Goal: Information Seeking & Learning: Learn about a topic

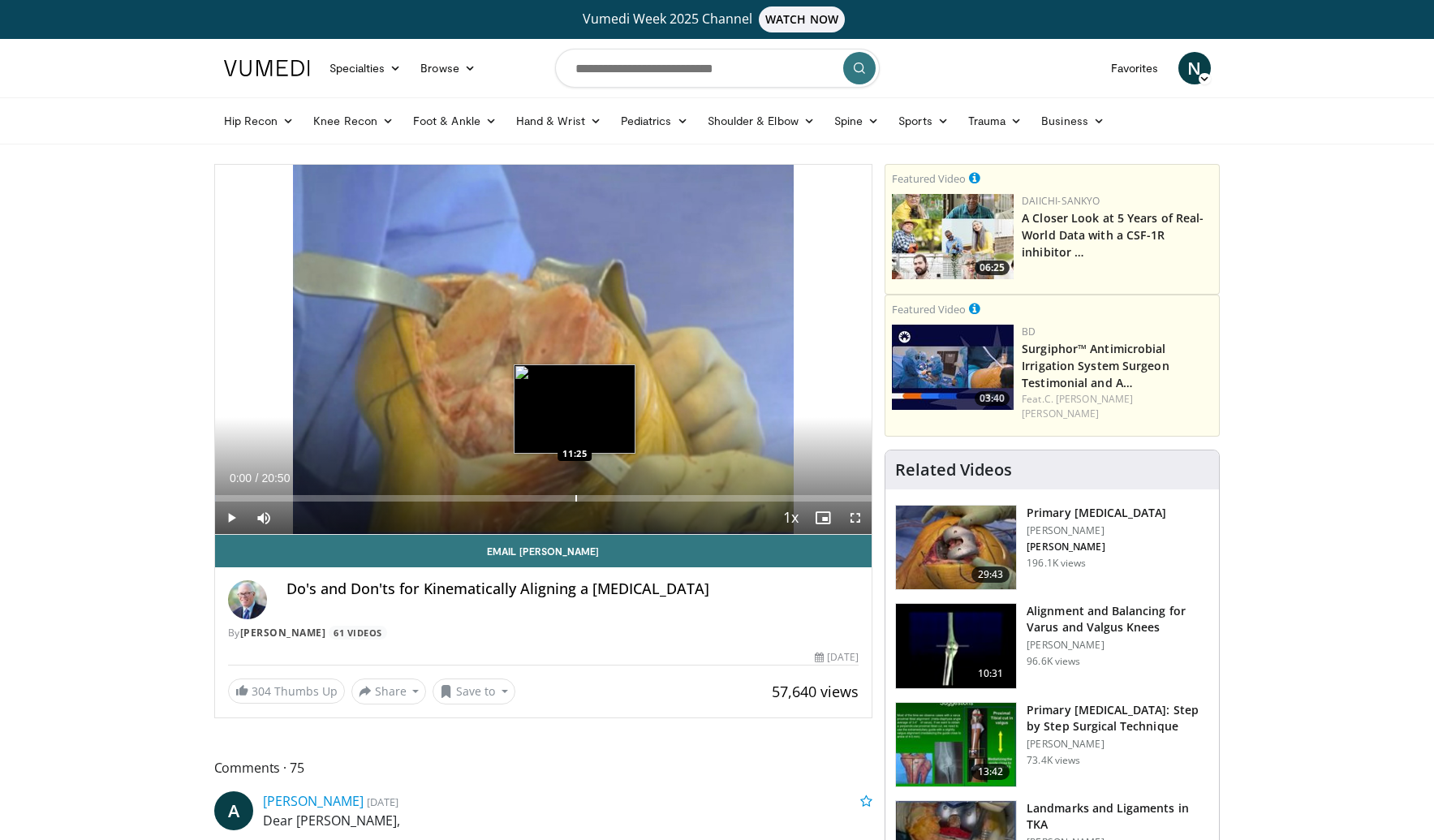
click at [575, 498] on div "Progress Bar" at bounding box center [576, 498] width 2 height 6
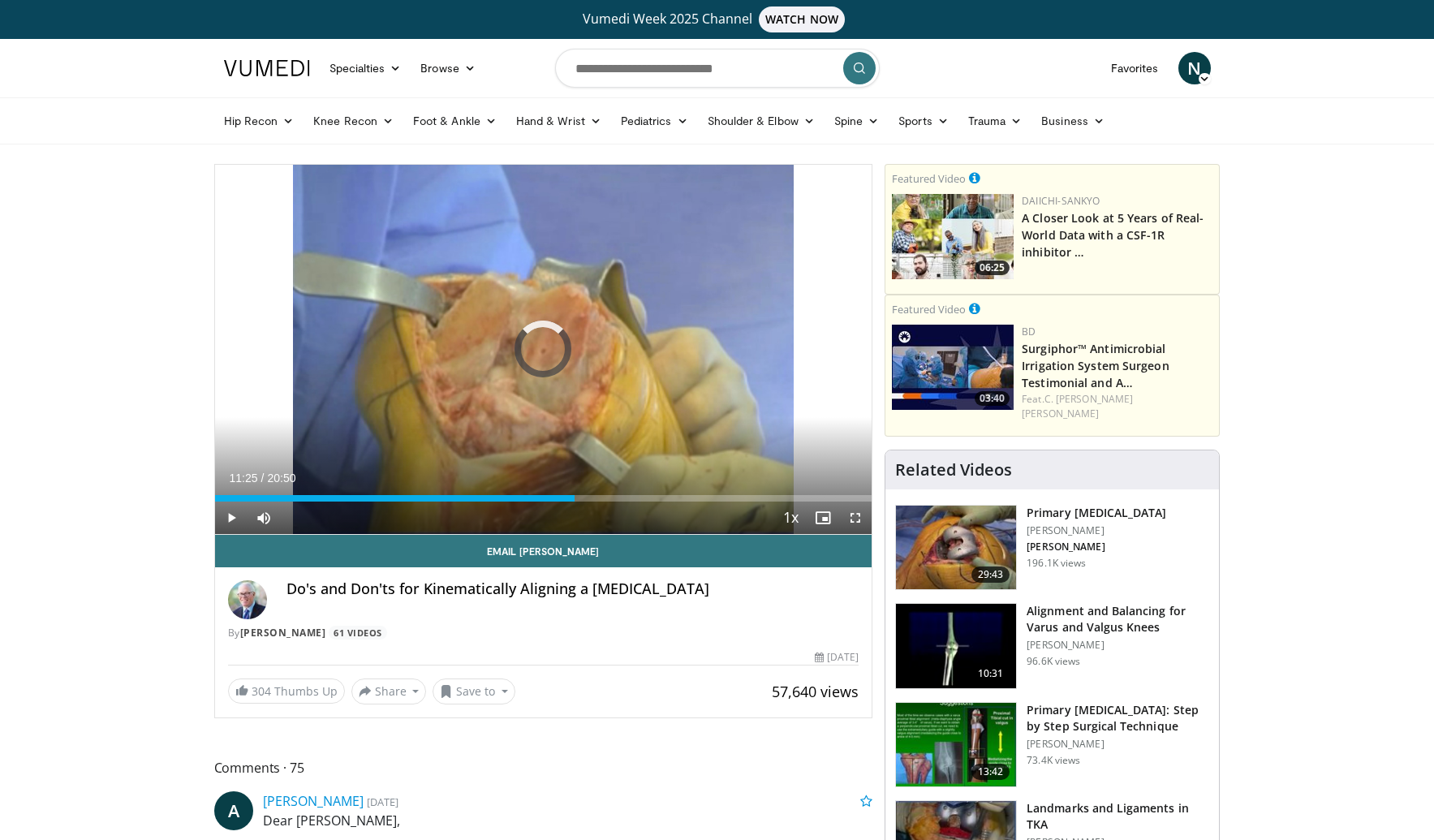
click at [229, 518] on span "Video Player" at bounding box center [231, 517] width 32 height 32
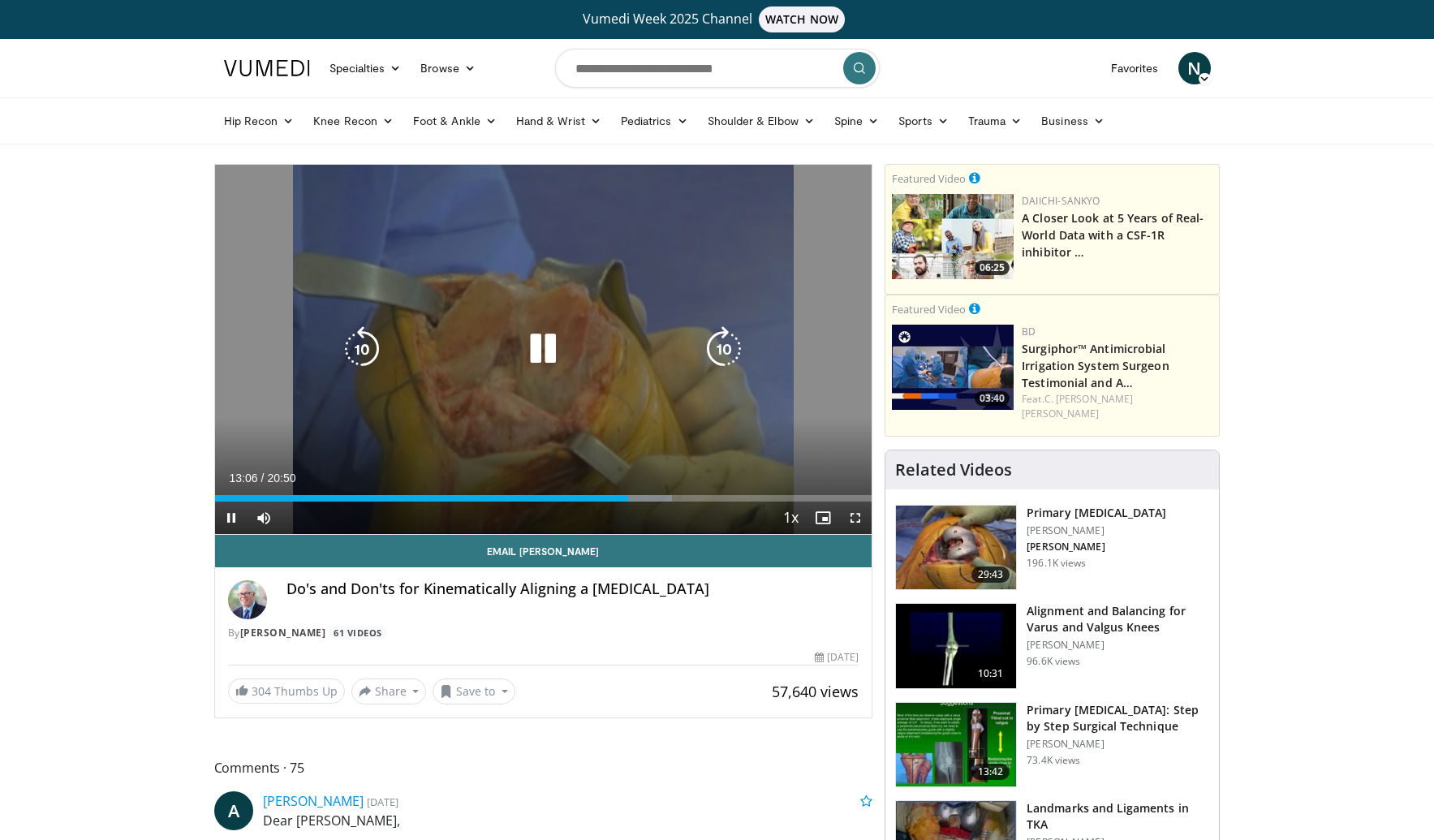
click at [474, 352] on div "Video Player" at bounding box center [543, 348] width 395 height 32
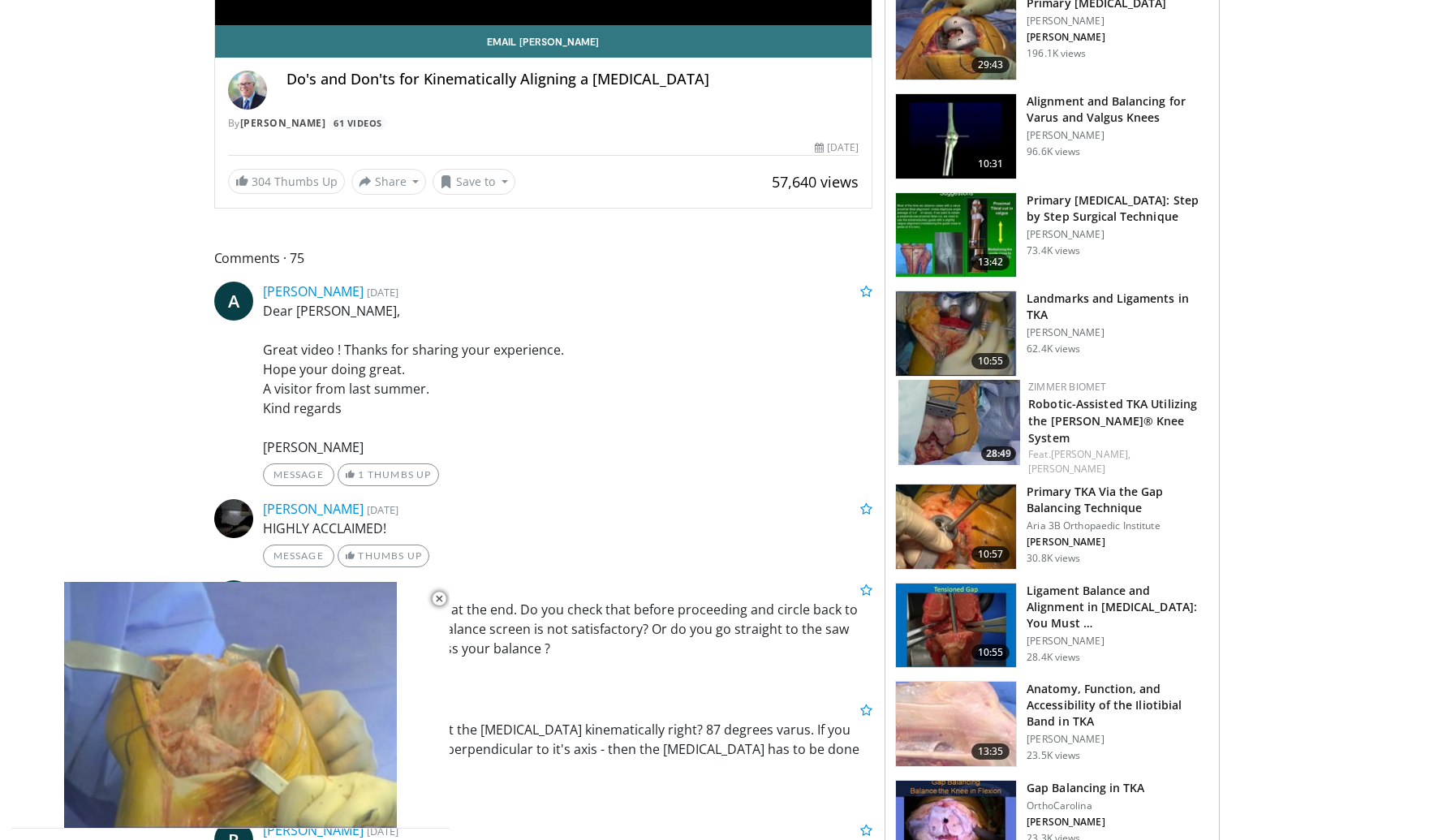
scroll to position [394, 0]
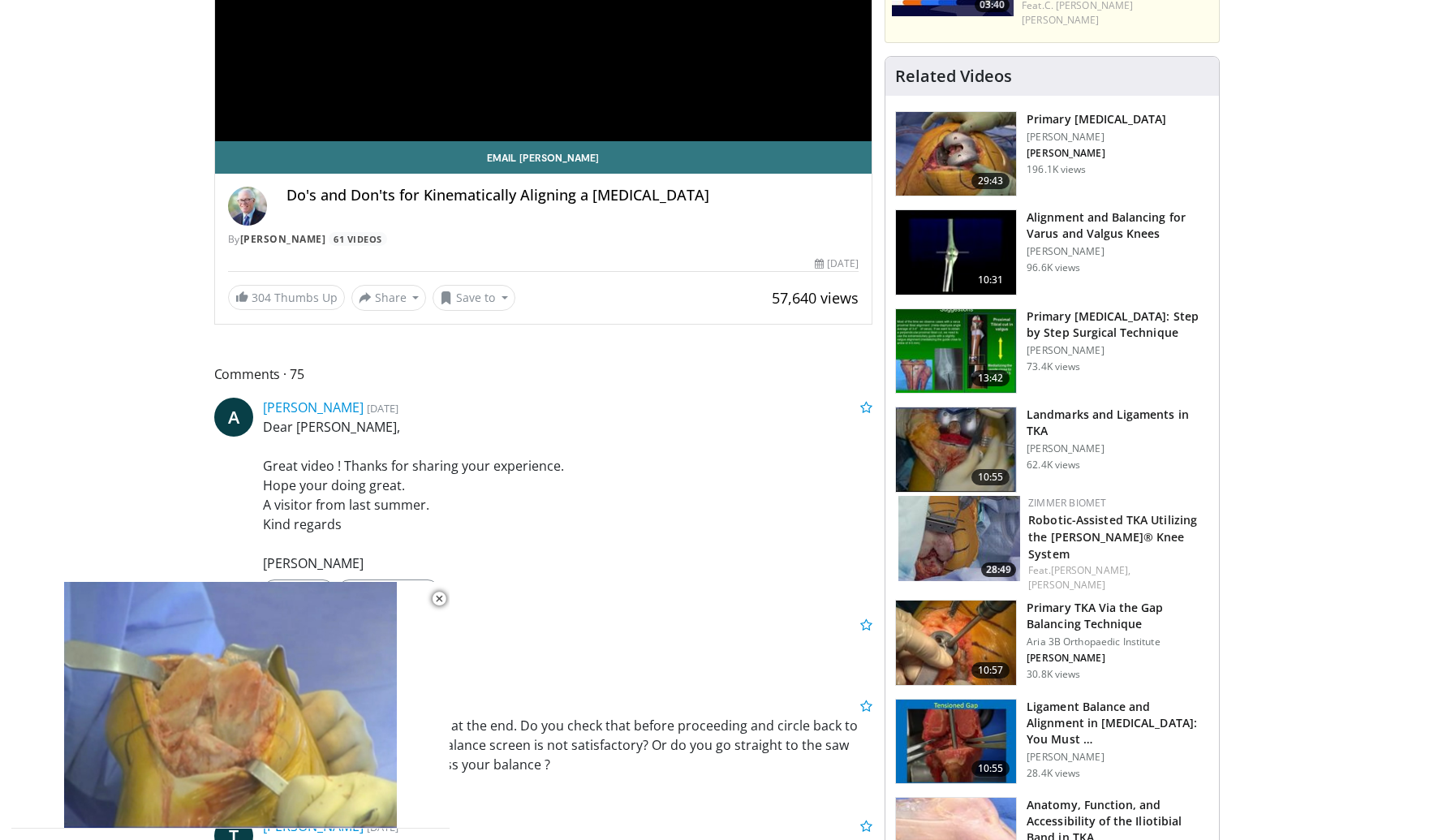
click at [1001, 233] on img at bounding box center [956, 253] width 120 height 84
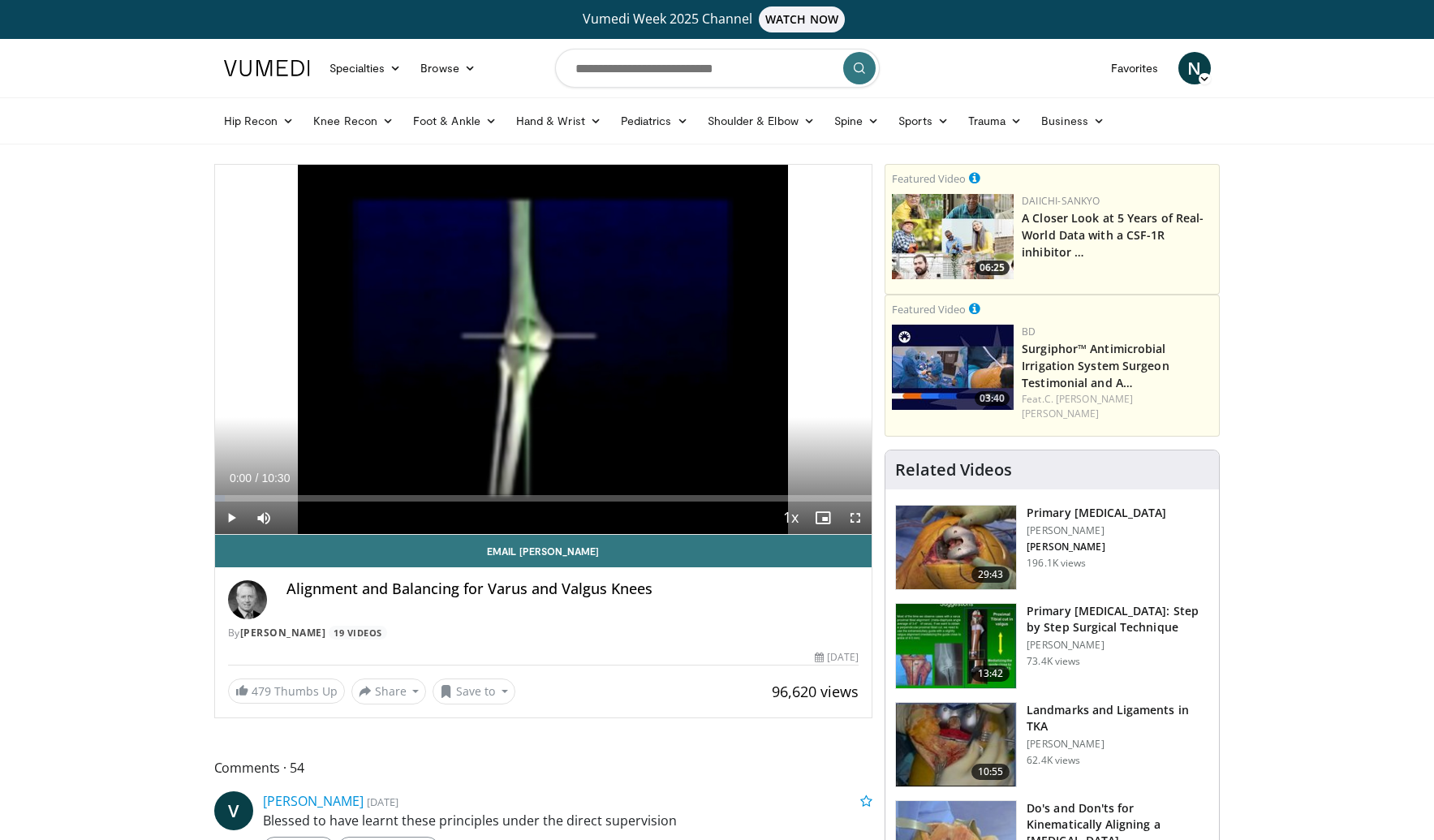
click at [237, 517] on span "Video Player" at bounding box center [231, 517] width 32 height 32
click at [252, 493] on div "Loaded : 12.06% 00:02 00:35" at bounding box center [544, 494] width 658 height 16
click at [289, 492] on div "Loaded : 15.30% 00:36 01:11" at bounding box center [544, 494] width 658 height 16
click at [360, 495] on div "Progress Bar" at bounding box center [361, 498] width 2 height 6
click at [400, 493] on div "Loaded : 25.87% 02:20 02:58" at bounding box center [544, 494] width 658 height 16
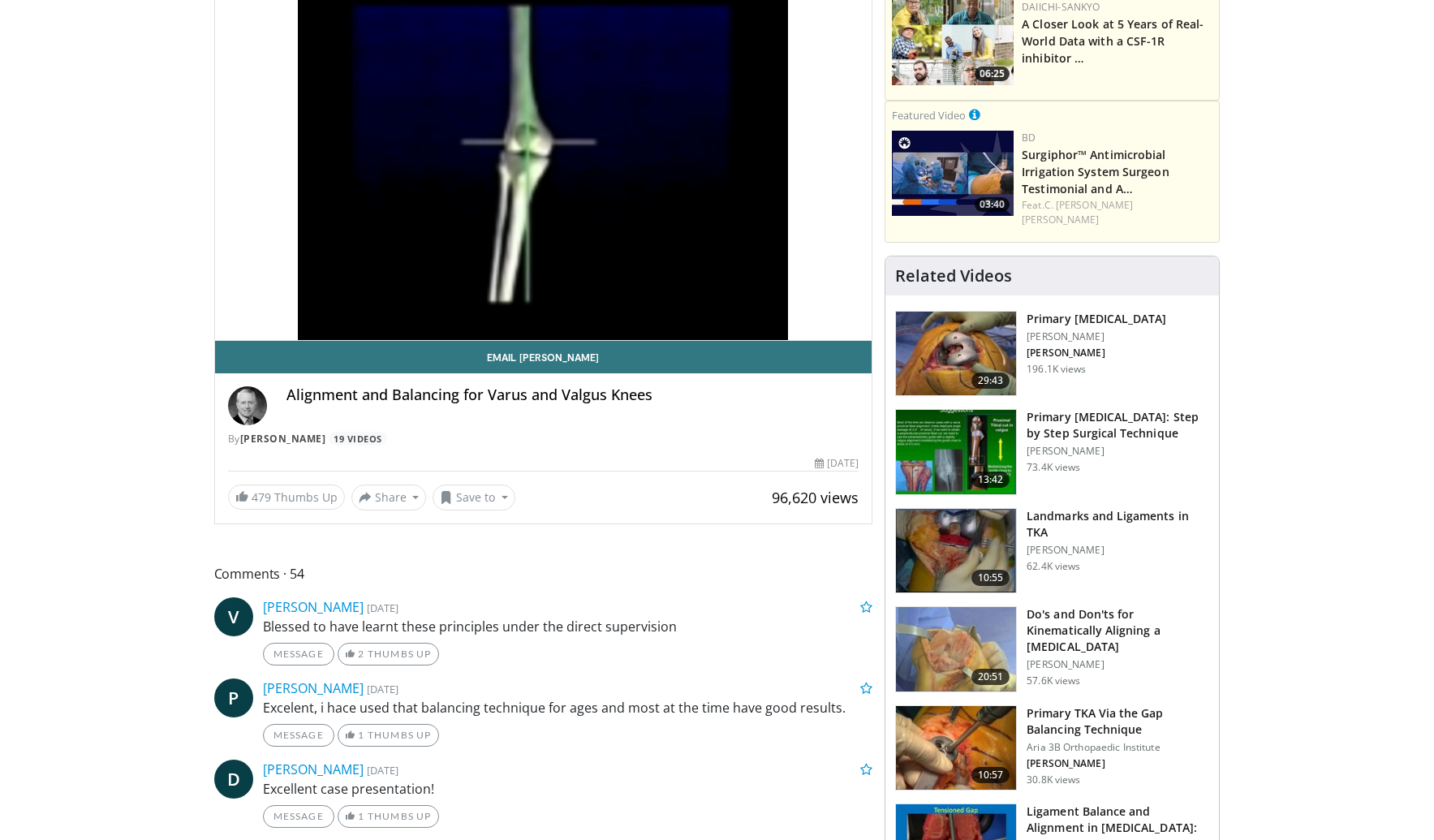
scroll to position [324, 0]
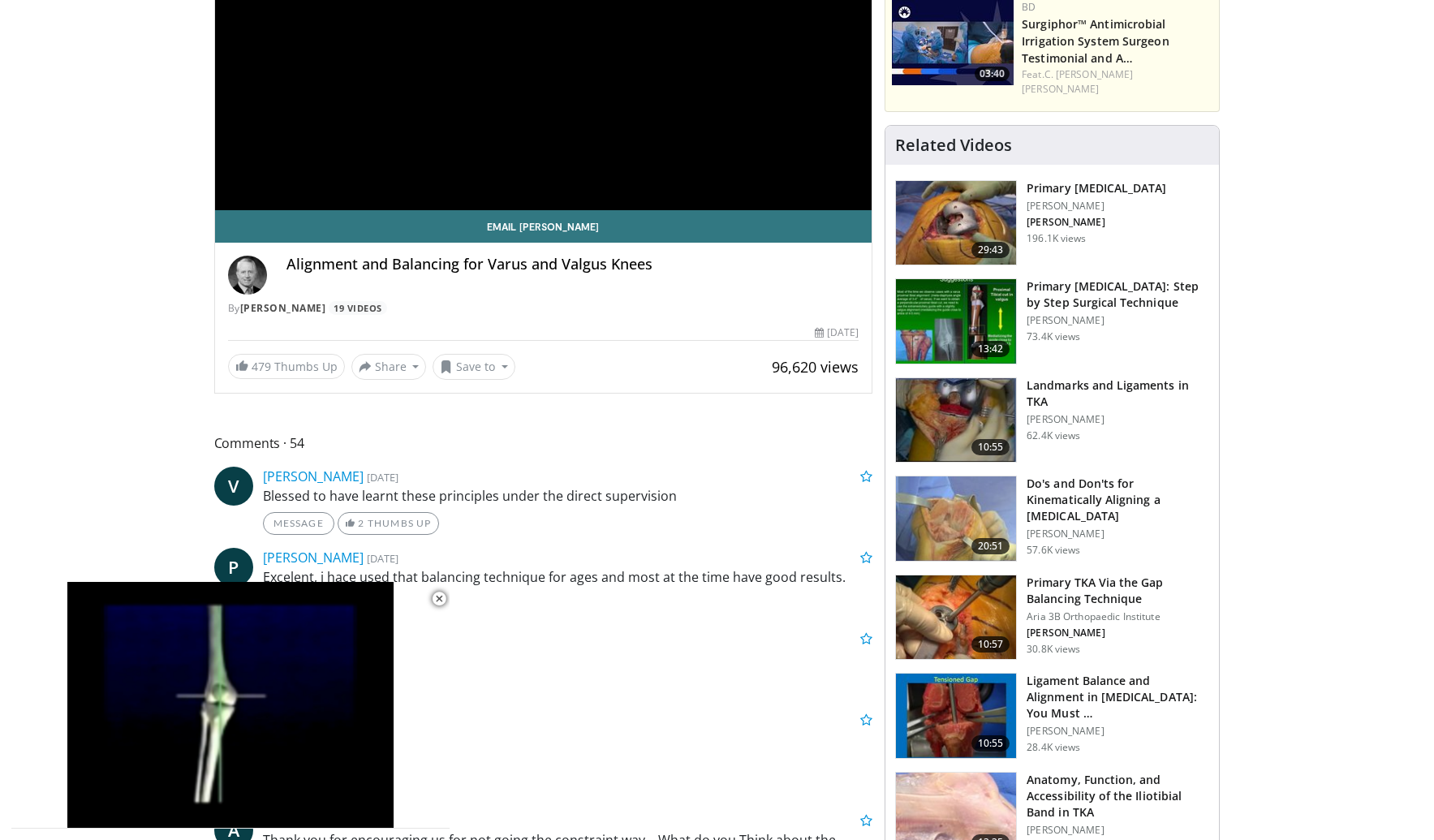
click at [1091, 480] on h3 "Do's and Don'ts for Kinematically Aligning a Total Knee Arthroplasty" at bounding box center [1118, 500] width 182 height 49
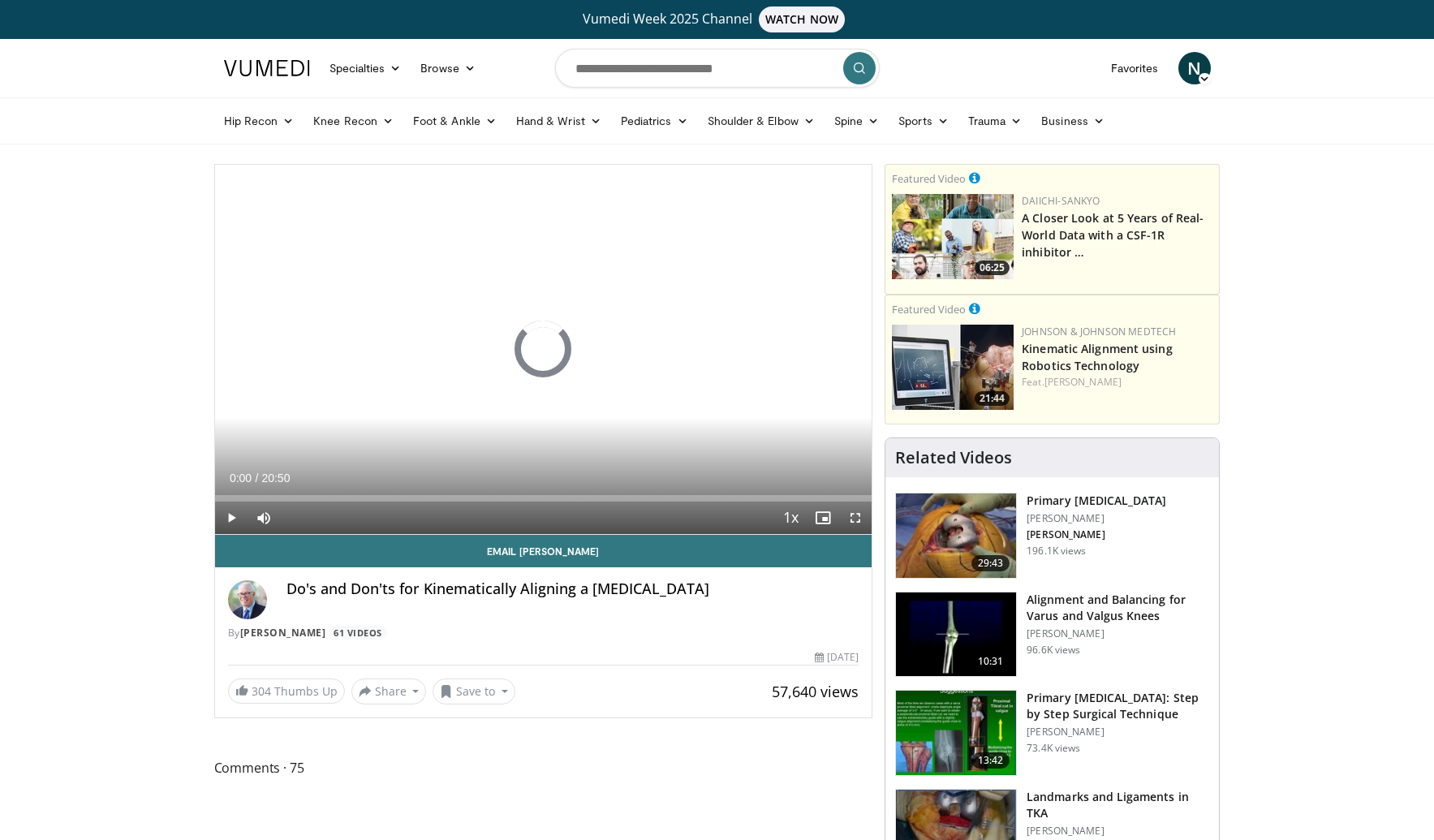
scroll to position [203, 0]
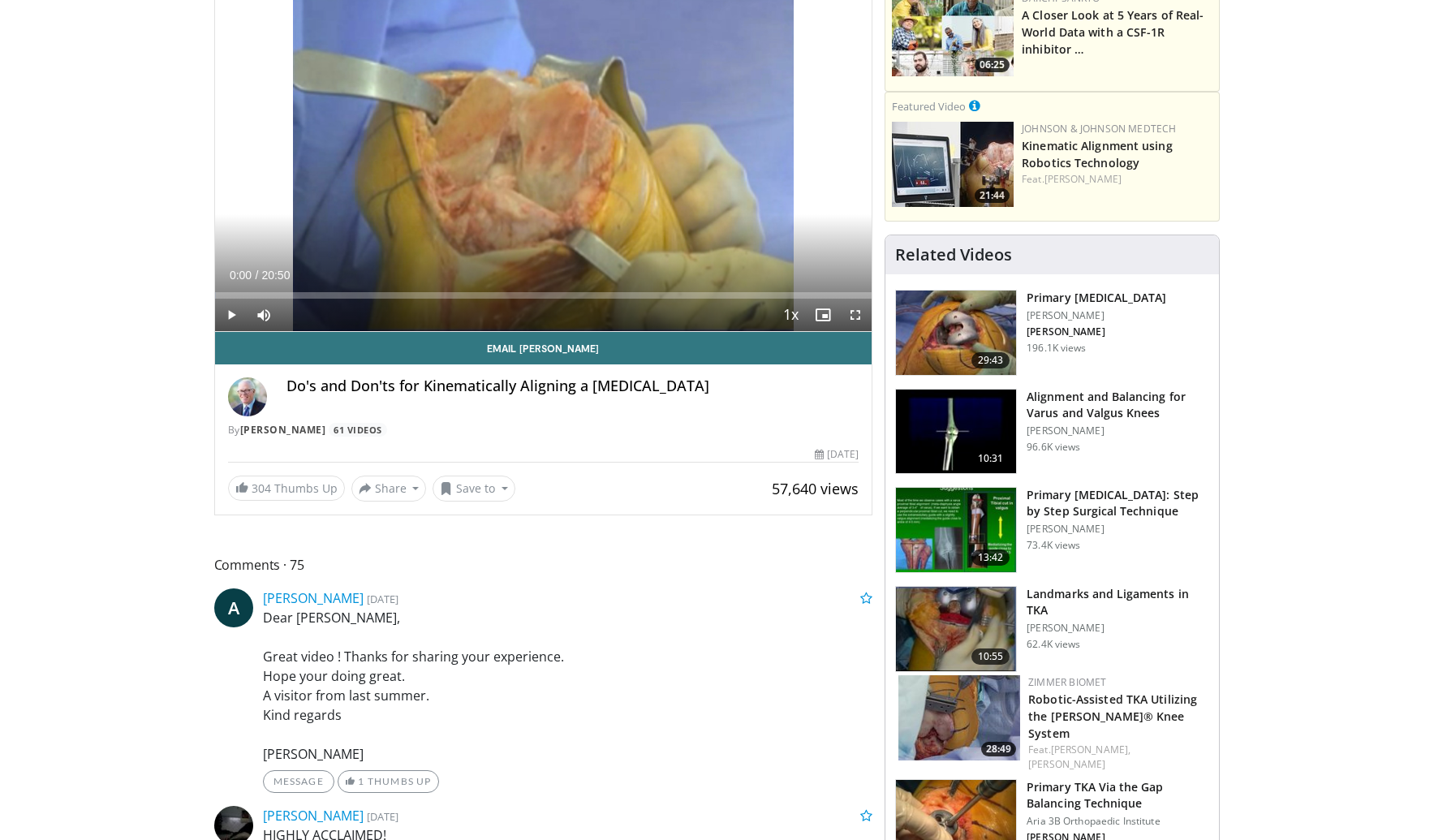
click at [1053, 298] on h3 "Primary [MEDICAL_DATA]" at bounding box center [1096, 297] width 139 height 17
click at [995, 330] on img at bounding box center [956, 332] width 120 height 84
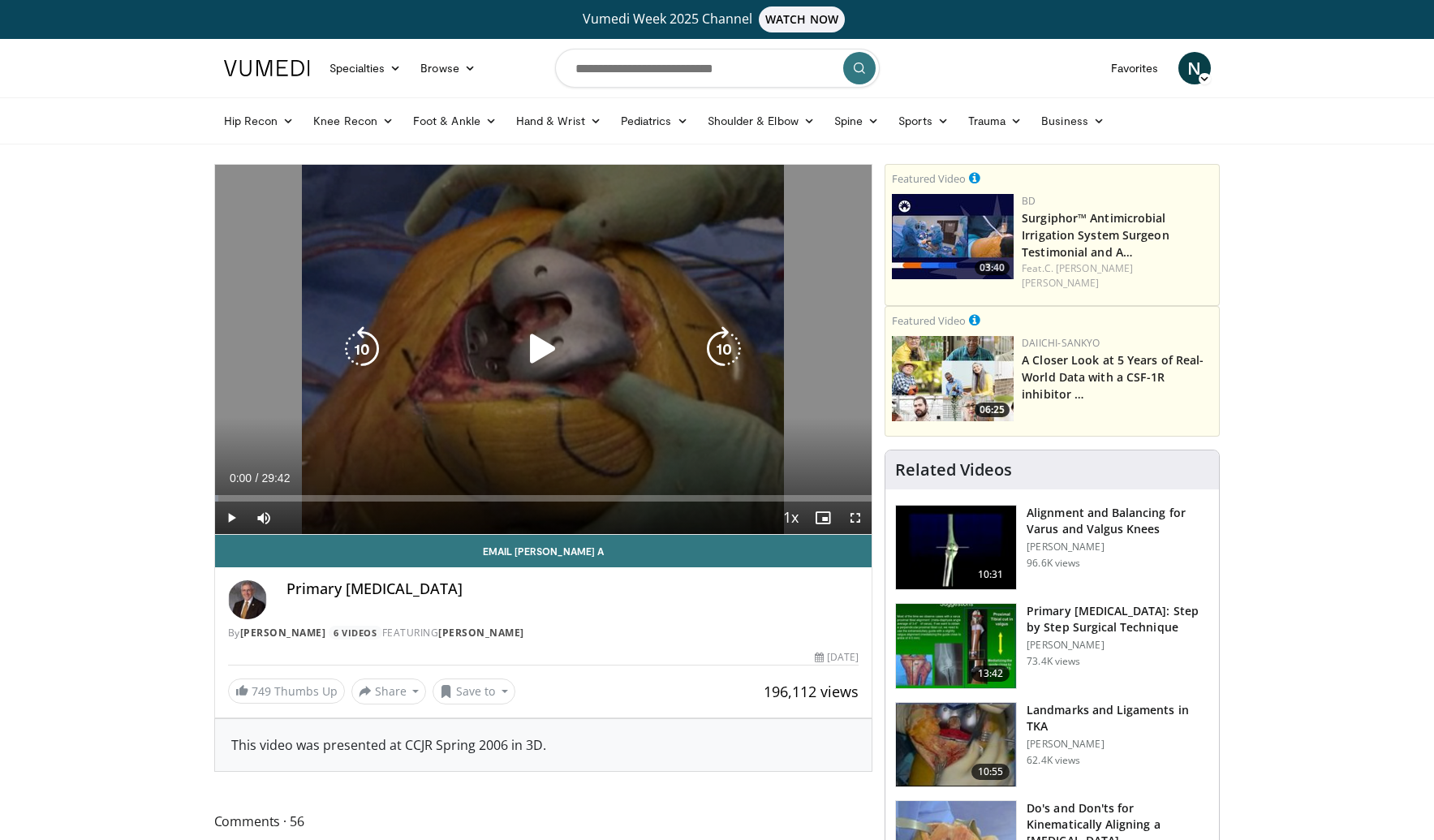
click at [543, 354] on icon "Video Player" at bounding box center [543, 349] width 46 height 46
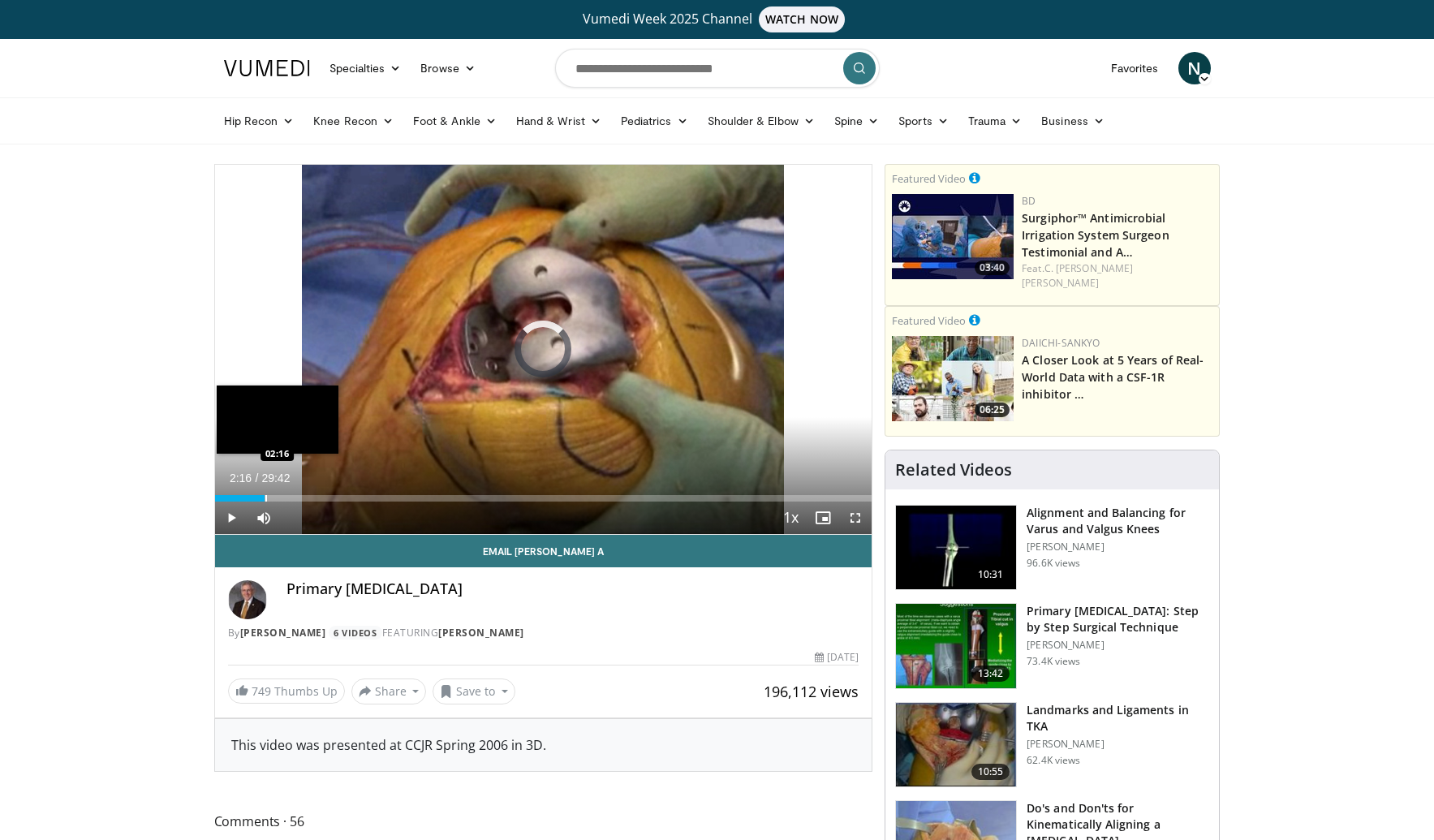
click at [265, 490] on div "Loaded : 3.93% 00:06 02:16" at bounding box center [544, 494] width 658 height 16
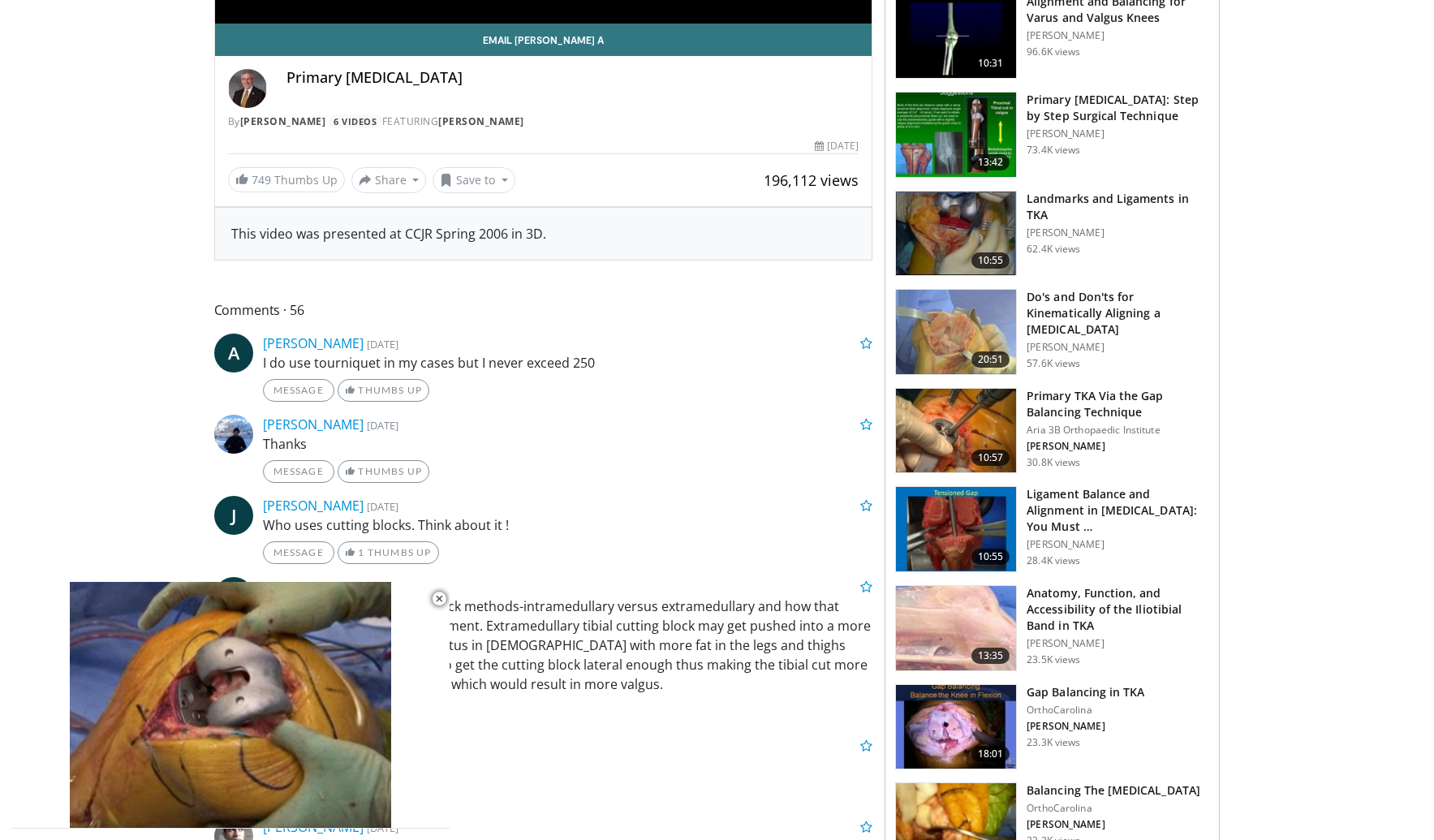
scroll to position [630, 0]
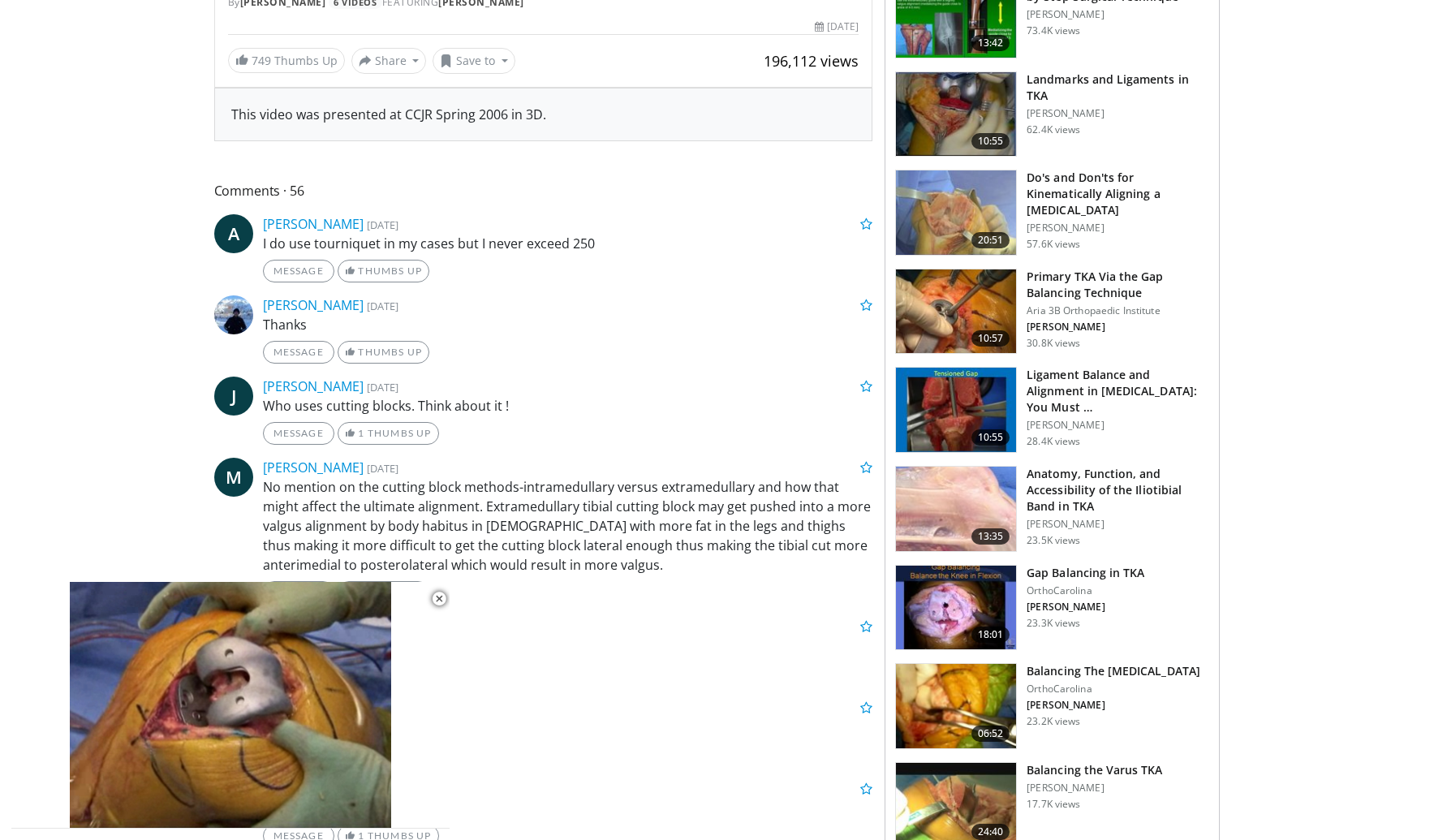
click at [965, 694] on img at bounding box center [956, 706] width 120 height 84
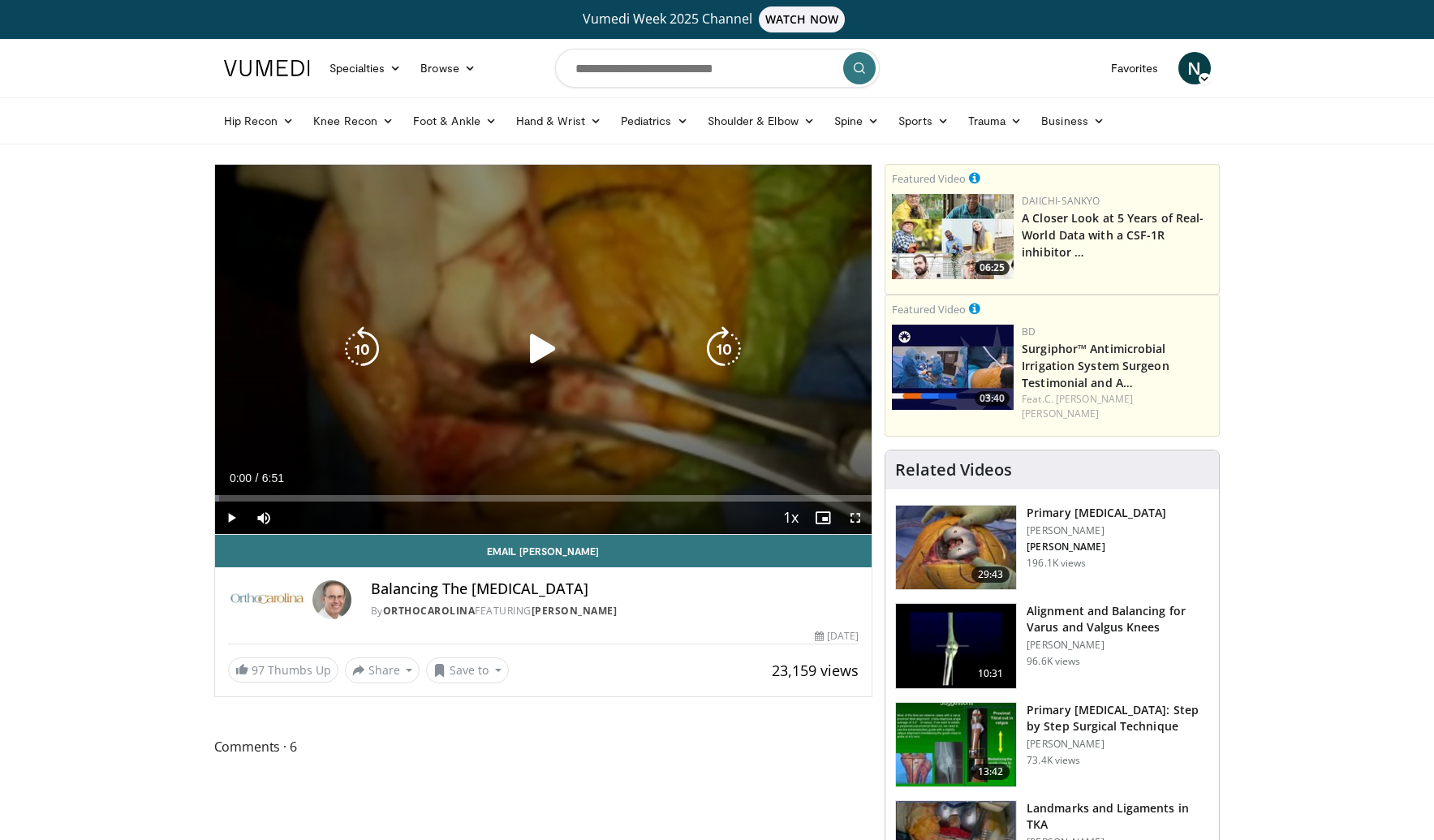
click at [539, 354] on icon "Video Player" at bounding box center [543, 349] width 46 height 46
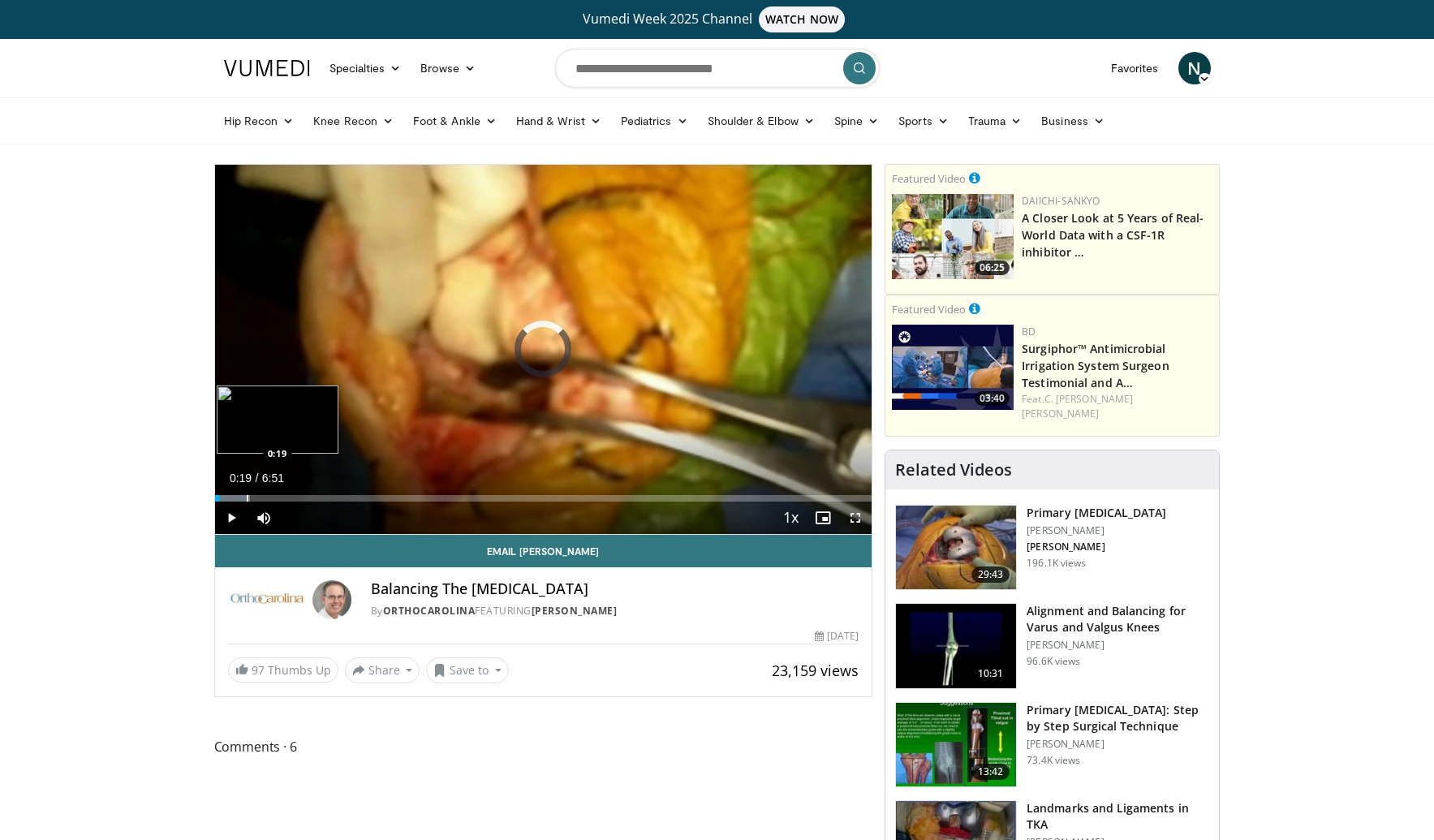
click at [246, 495] on div "Progress Bar" at bounding box center [247, 498] width 2 height 6
click at [284, 493] on div "Loaded : 9.71% 0:21 0:43" at bounding box center [544, 494] width 658 height 16
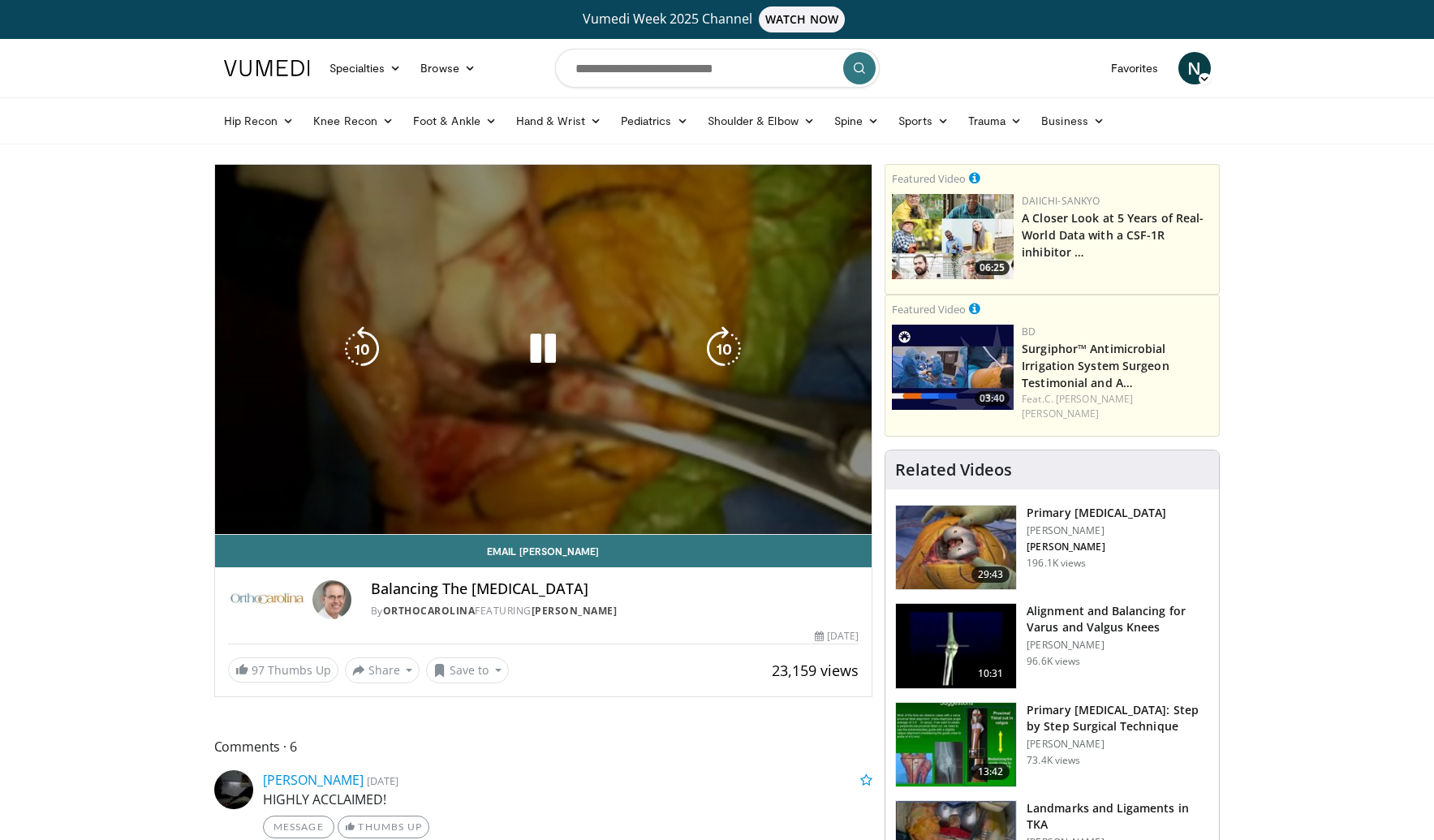
click at [572, 265] on div "10 seconds Tap to unmute" at bounding box center [544, 349] width 658 height 369
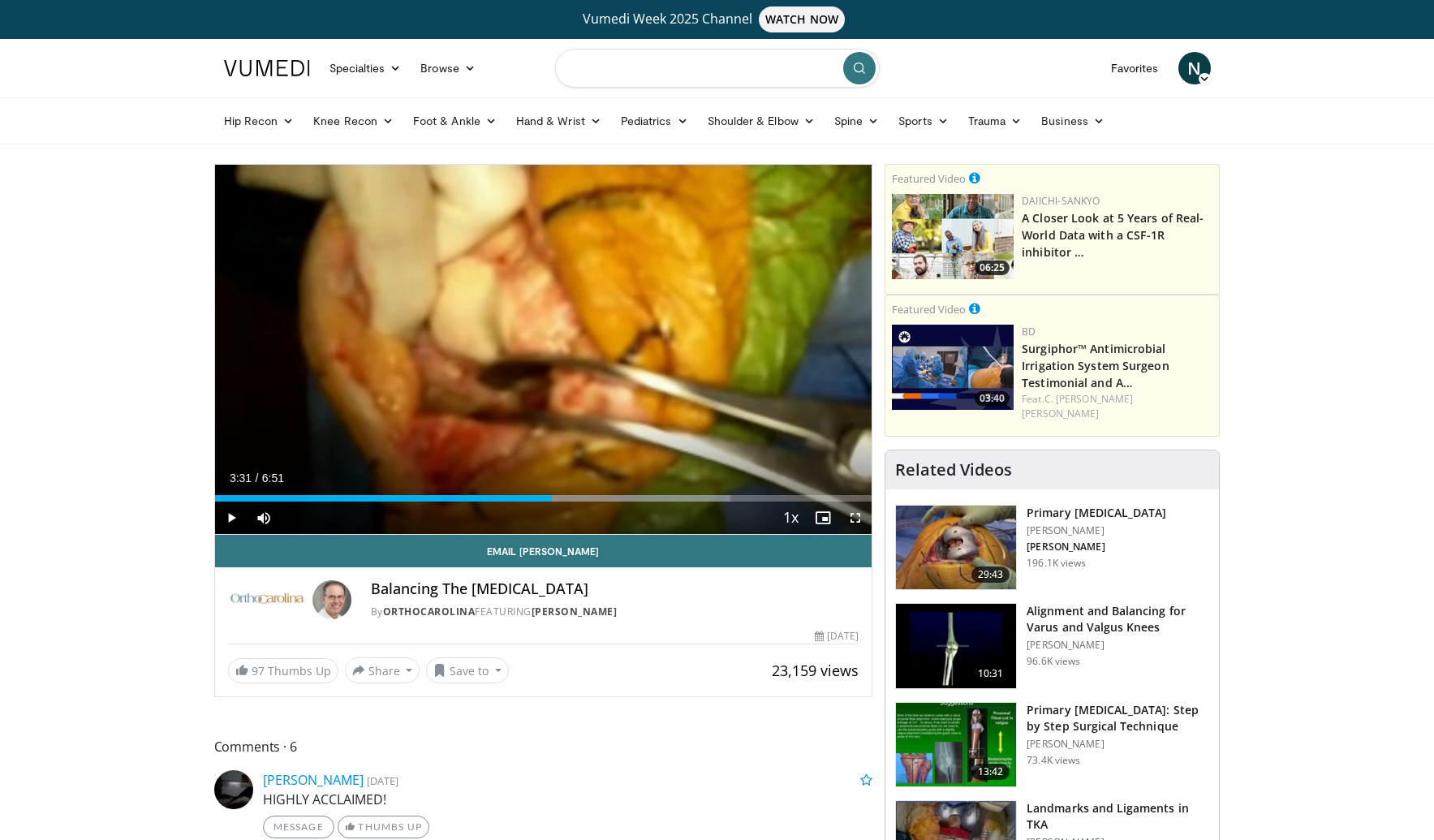
click at [597, 60] on input "Search topics, interventions" at bounding box center [717, 68] width 325 height 39
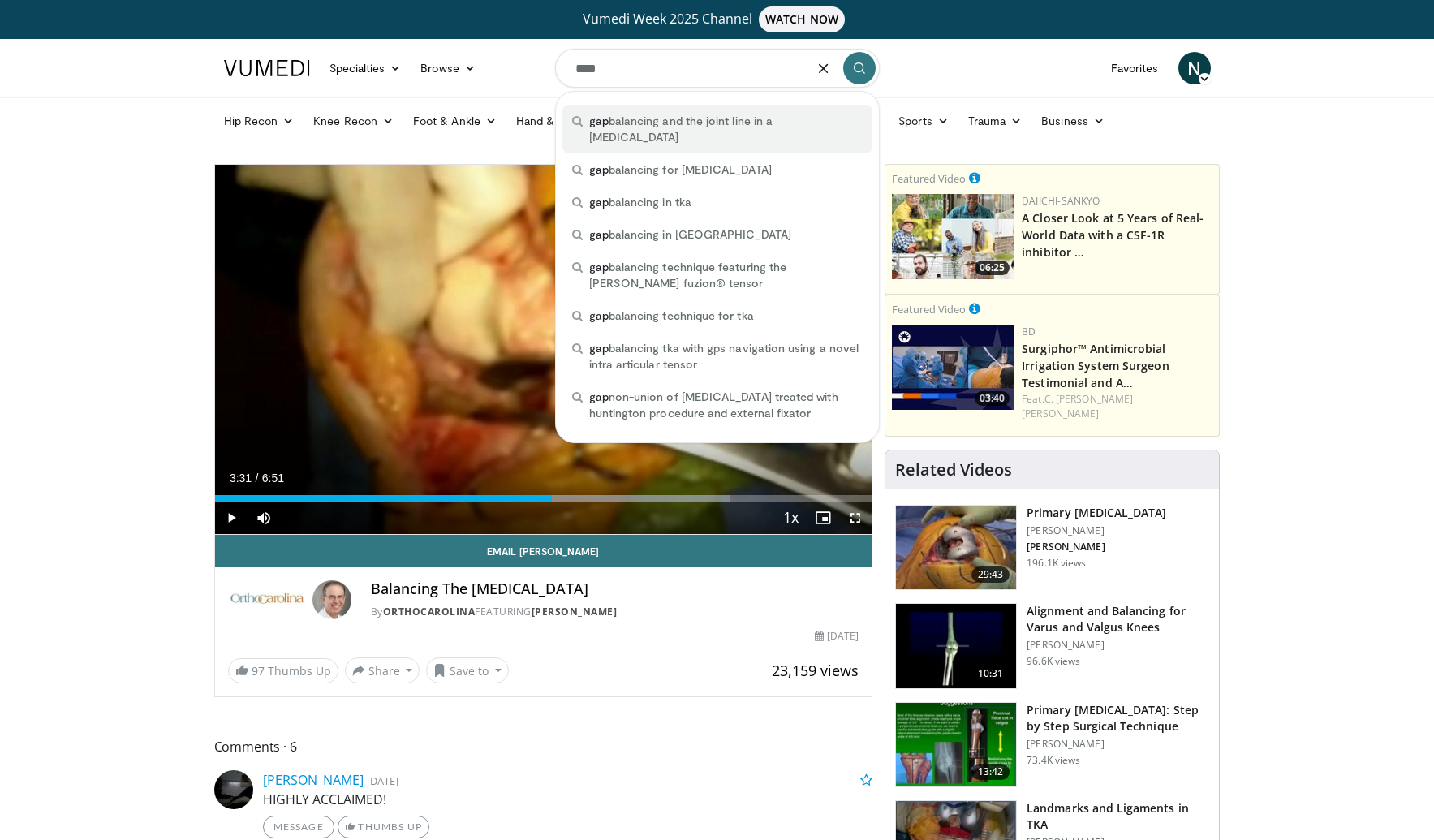
click at [688, 139] on span "gap balancing and the joint line in a total knee replacement" at bounding box center [726, 129] width 274 height 32
type input "**********"
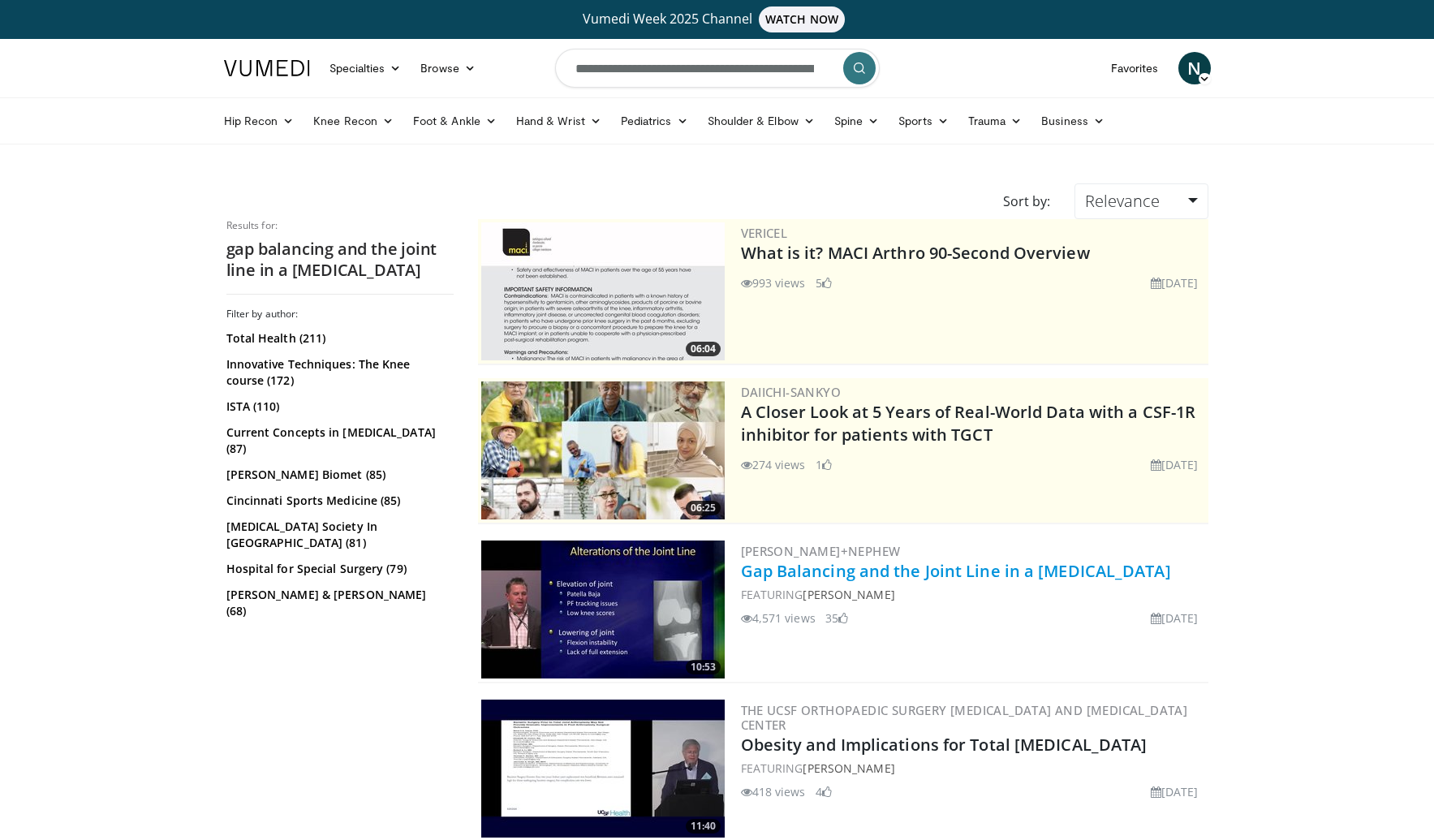
click at [789, 566] on link "Gap Balancing and the Joint Line in a [MEDICAL_DATA]" at bounding box center [956, 571] width 431 height 22
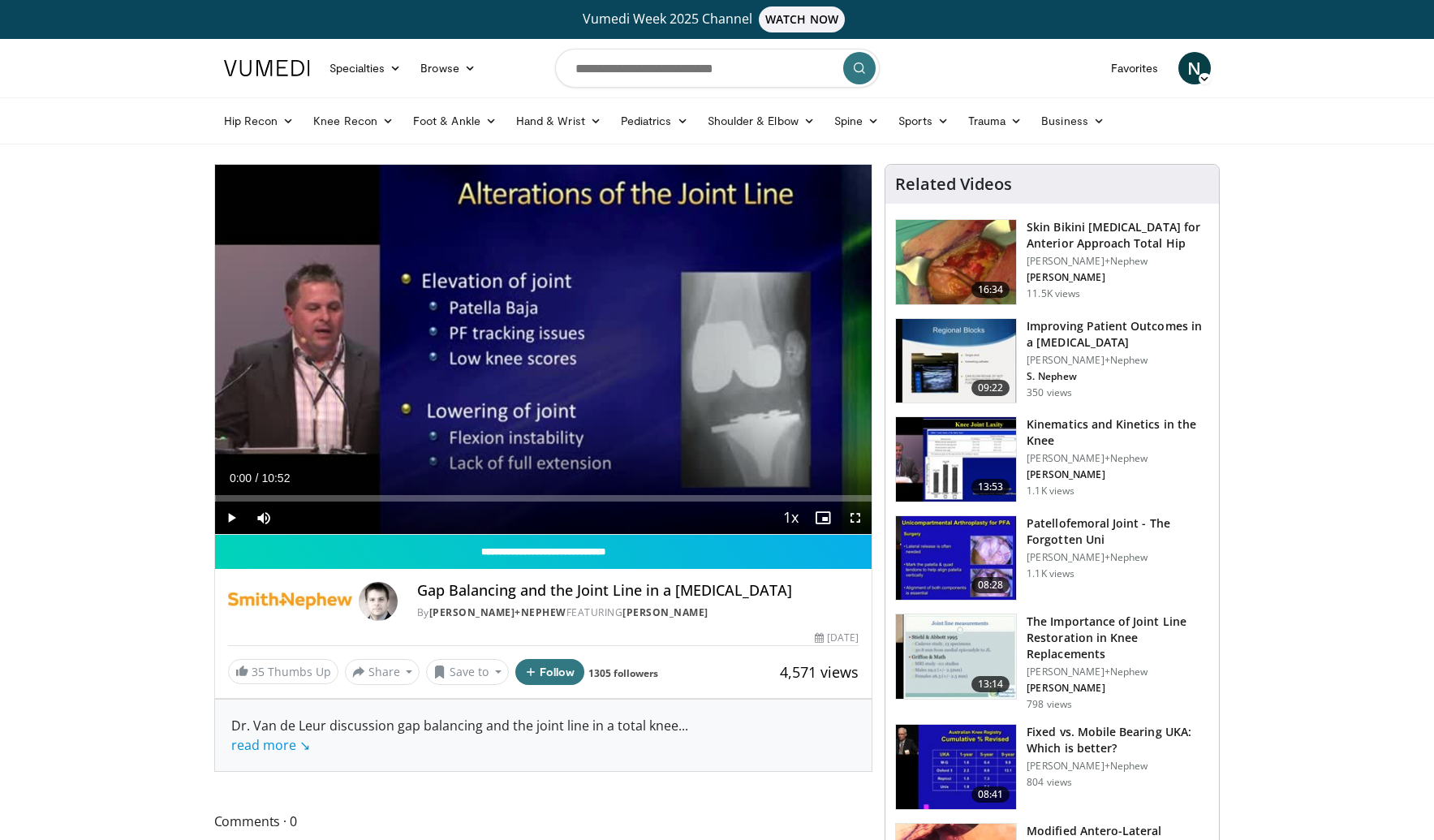
click at [224, 528] on span "Video Player" at bounding box center [231, 517] width 32 height 32
click at [852, 513] on span "Video Player" at bounding box center [855, 517] width 32 height 32
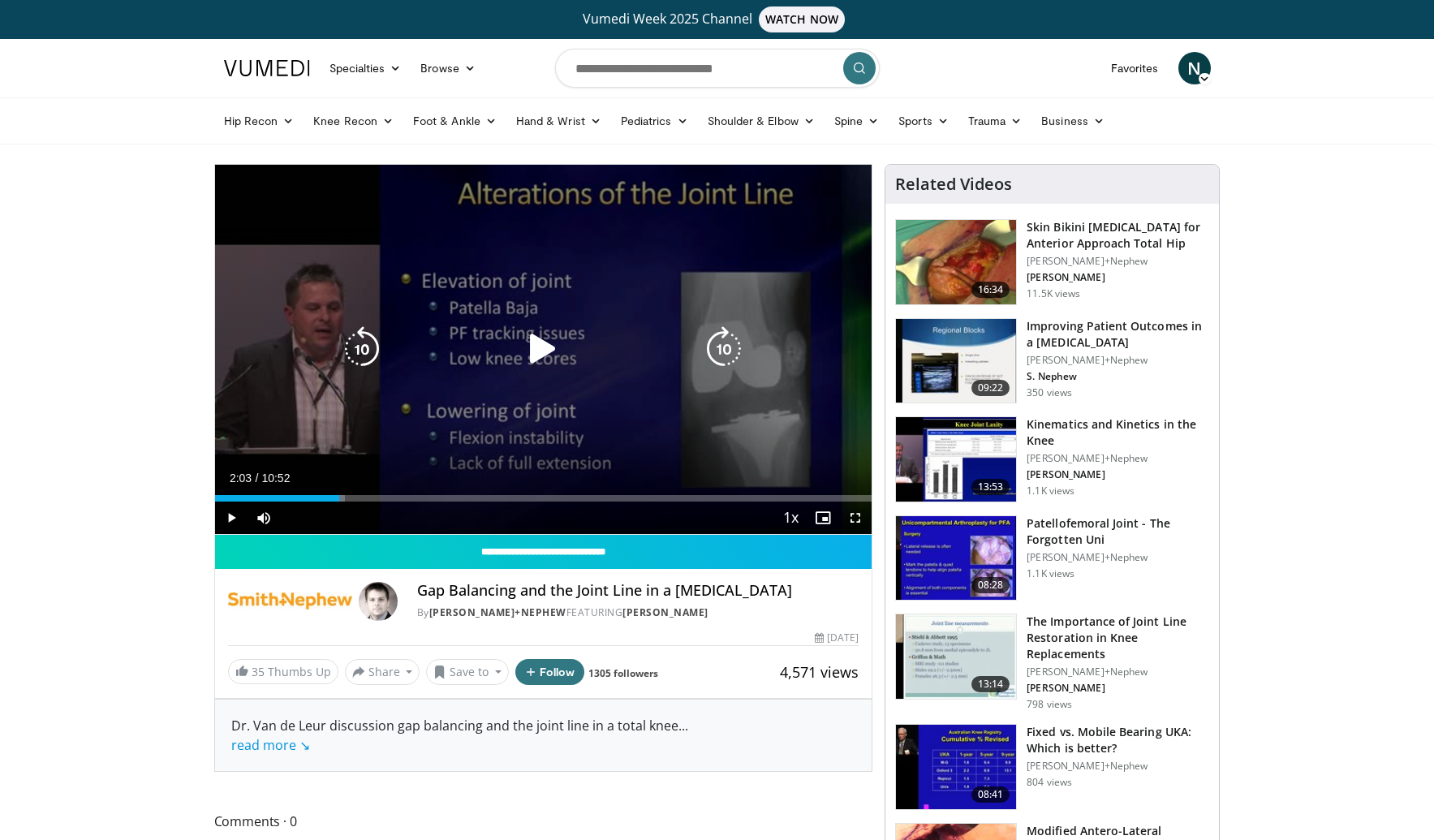
click at [537, 345] on icon "Video Player" at bounding box center [543, 349] width 46 height 46
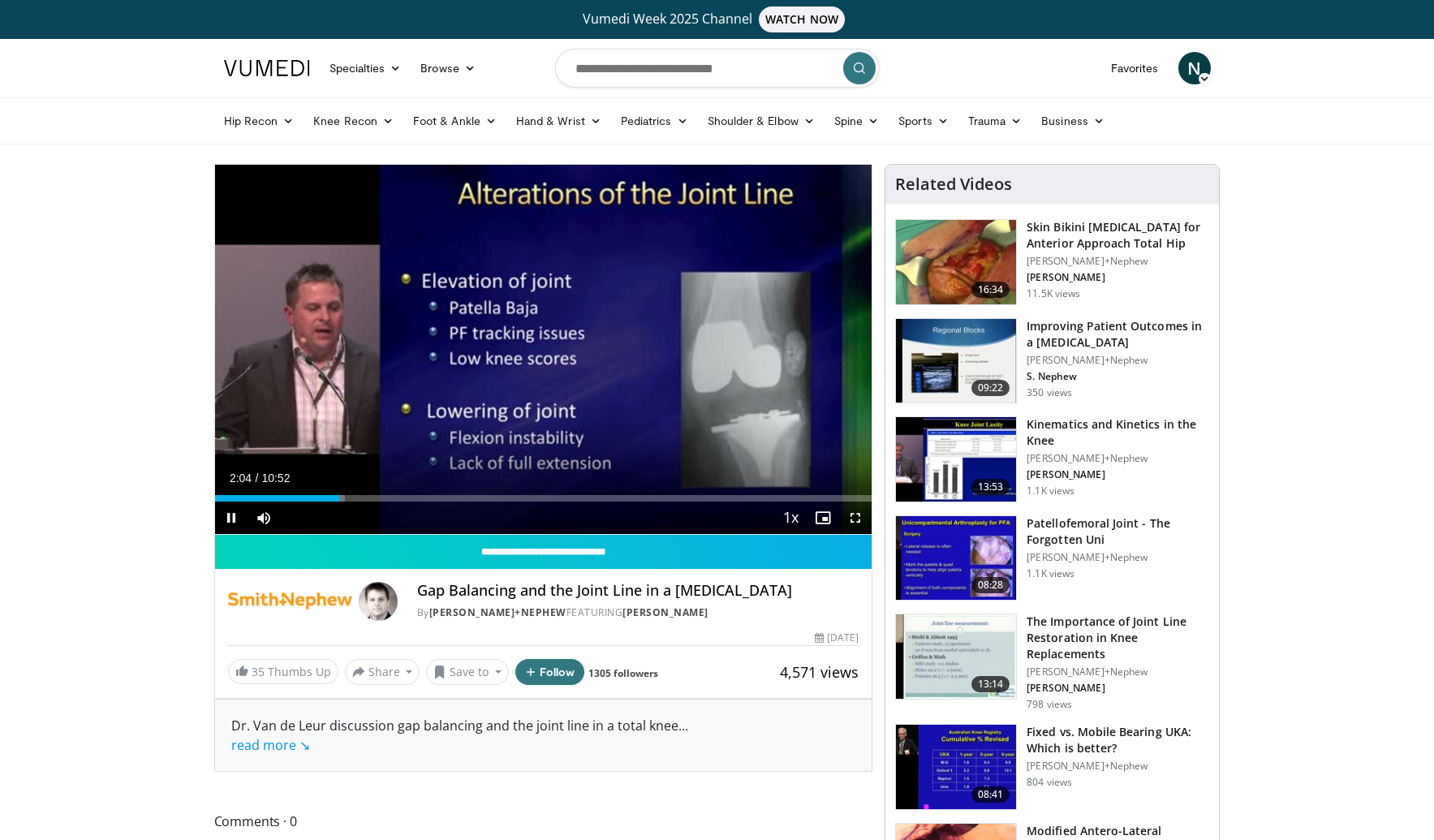
click at [850, 517] on span "Video Player" at bounding box center [855, 517] width 32 height 32
